Goal: Communication & Community: Answer question/provide support

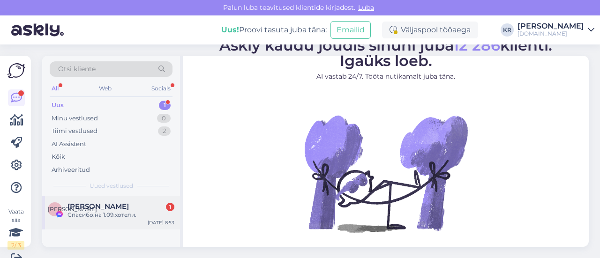
click at [136, 209] on div "[PERSON_NAME] 1" at bounding box center [121, 207] width 107 height 8
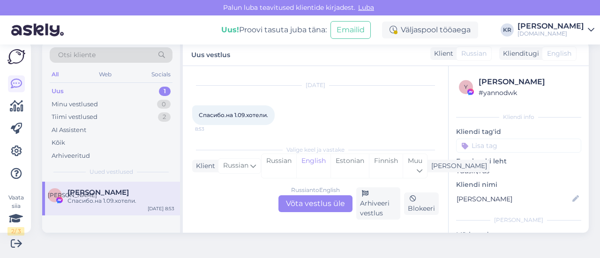
click at [309, 199] on div "Russian to English Võta vestlus üle" at bounding box center [316, 204] width 74 height 17
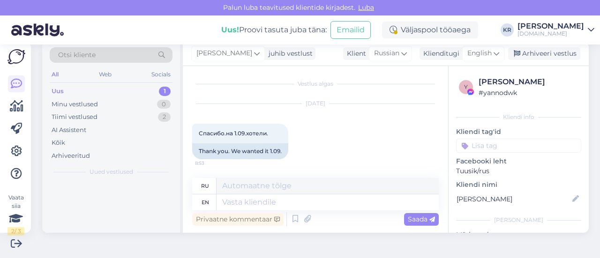
scroll to position [1, 0]
drag, startPoint x: 225, startPoint y: 45, endPoint x: 227, endPoint y: 53, distance: 8.5
click at [226, 47] on div "[PERSON_NAME] juhib vestlust Klient [DEMOGRAPHIC_DATA] Klienditugi English Arhi…" at bounding box center [386, 54] width 406 height 24
drag, startPoint x: 227, startPoint y: 52, endPoint x: 228, endPoint y: 57, distance: 4.7
click at [227, 52] on span "[PERSON_NAME]" at bounding box center [224, 53] width 56 height 10
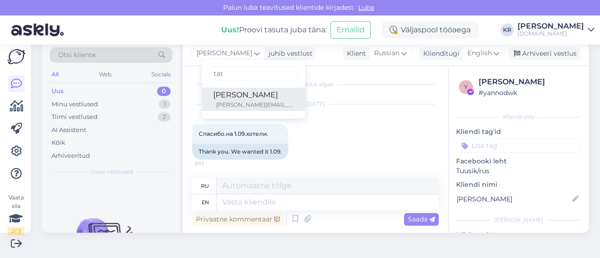
type input "tat"
click at [230, 97] on div "[PERSON_NAME]" at bounding box center [253, 95] width 81 height 11
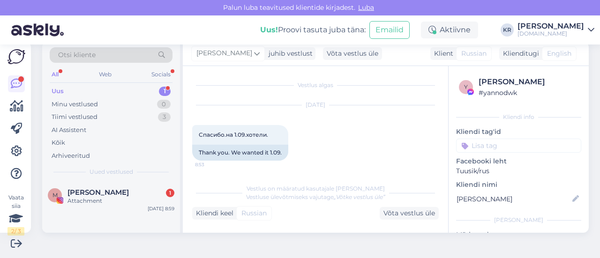
scroll to position [56, 0]
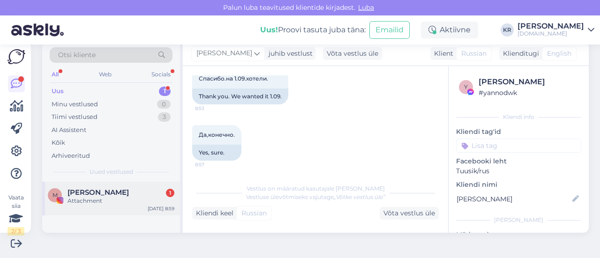
click at [130, 192] on div "[PERSON_NAME] 1" at bounding box center [121, 193] width 107 height 8
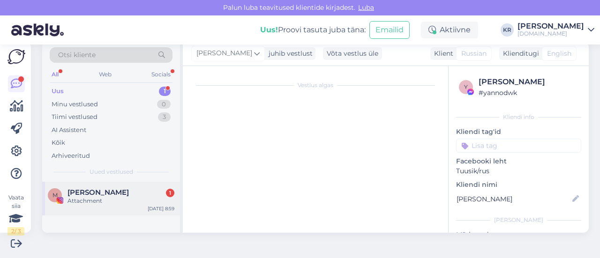
scroll to position [0, 0]
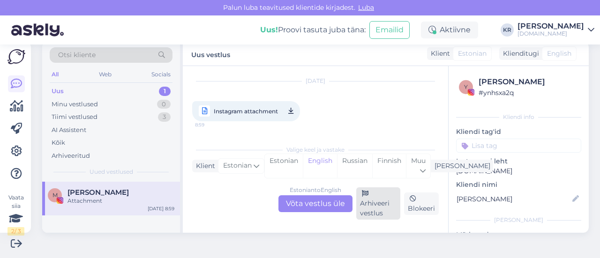
click at [377, 207] on div "Arhiveeri vestlus" at bounding box center [378, 204] width 44 height 32
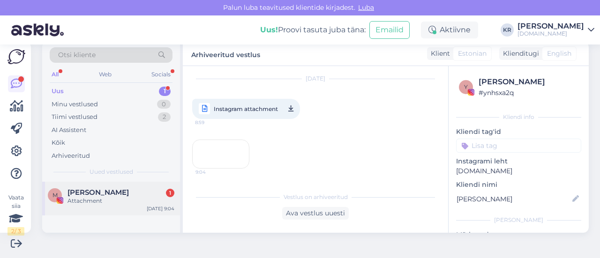
click at [143, 203] on div "Attachment" at bounding box center [121, 201] width 107 height 8
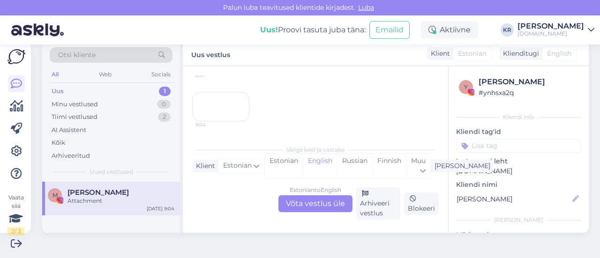
click at [332, 204] on div "Estonian to English Võta vestlus üle" at bounding box center [316, 204] width 74 height 17
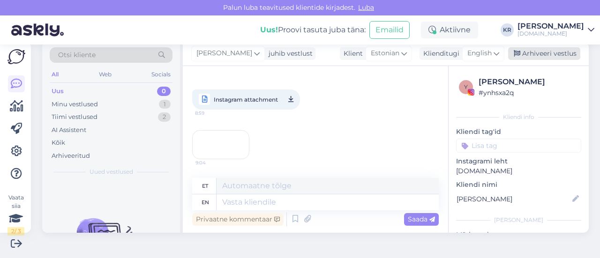
click at [526, 49] on div "Arhiveeri vestlus" at bounding box center [544, 53] width 72 height 13
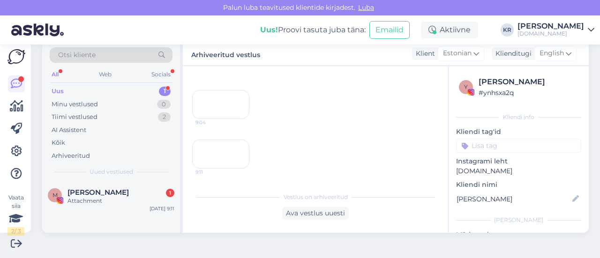
scroll to position [1959, 0]
click at [105, 205] on div "M [PERSON_NAME] 1 Attachment [DATE] 9:11" at bounding box center [111, 199] width 138 height 34
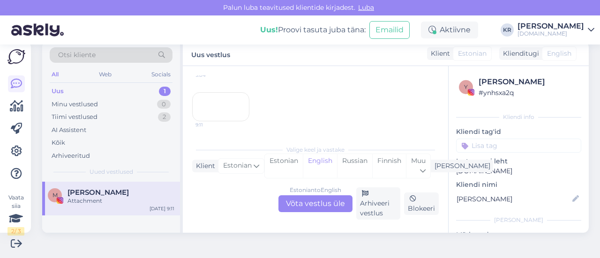
scroll to position [2034, 0]
click at [366, 197] on div "Arhiveeri vestlus" at bounding box center [378, 204] width 44 height 32
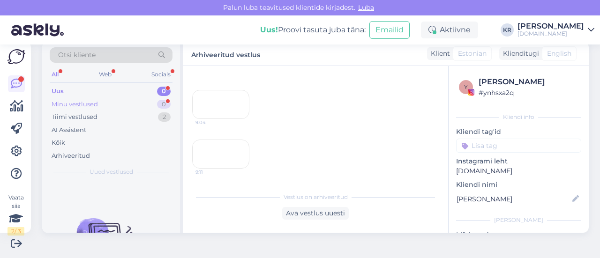
click at [118, 103] on div "Minu vestlused 0" at bounding box center [111, 104] width 123 height 13
click at [113, 93] on div "Uus 1" at bounding box center [111, 91] width 123 height 13
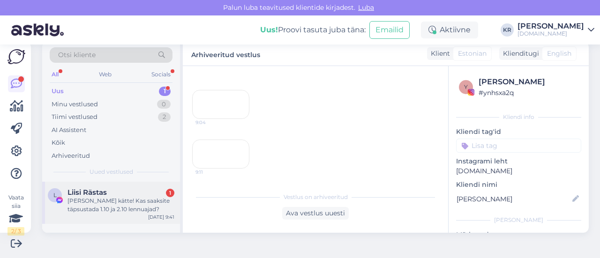
click at [130, 210] on div "[PERSON_NAME] kätte! Kas saaksite täpsustada 1.10 ja 2.10 lennuajad?" at bounding box center [121, 205] width 107 height 17
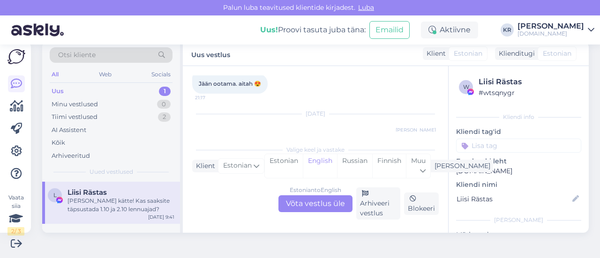
scroll to position [1195, 0]
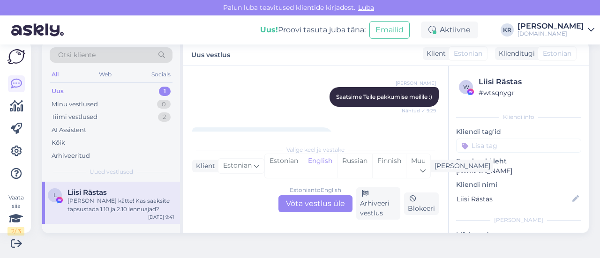
click at [320, 206] on div "Estonian to English Võta vestlus üle" at bounding box center [316, 204] width 74 height 17
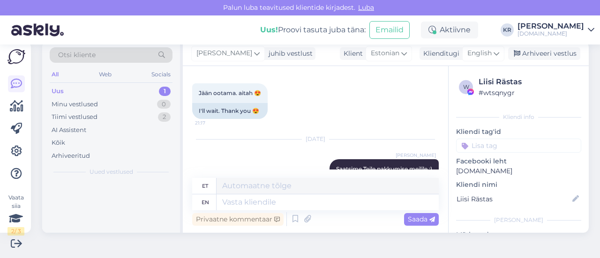
scroll to position [1254, 0]
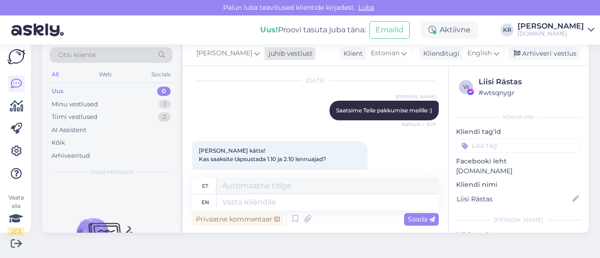
click at [226, 54] on span "[PERSON_NAME]" at bounding box center [224, 53] width 56 height 10
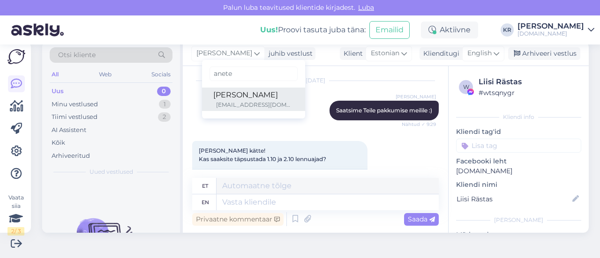
type input "anete"
click at [232, 99] on div "[PERSON_NAME]" at bounding box center [253, 95] width 81 height 11
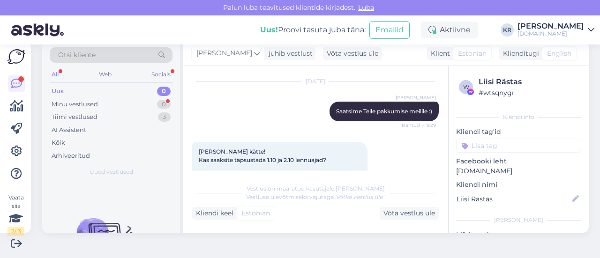
scroll to position [1335, 0]
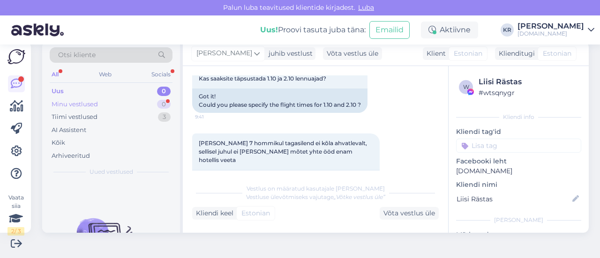
click at [119, 105] on div "Minu vestlused 0" at bounding box center [111, 104] width 123 height 13
click at [98, 96] on div "Uus 0" at bounding box center [111, 91] width 123 height 13
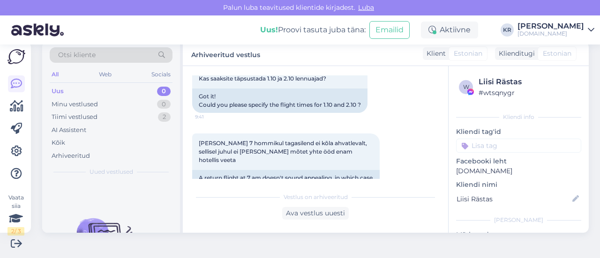
scroll to position [1366, 0]
